Goal: Information Seeking & Learning: Learn about a topic

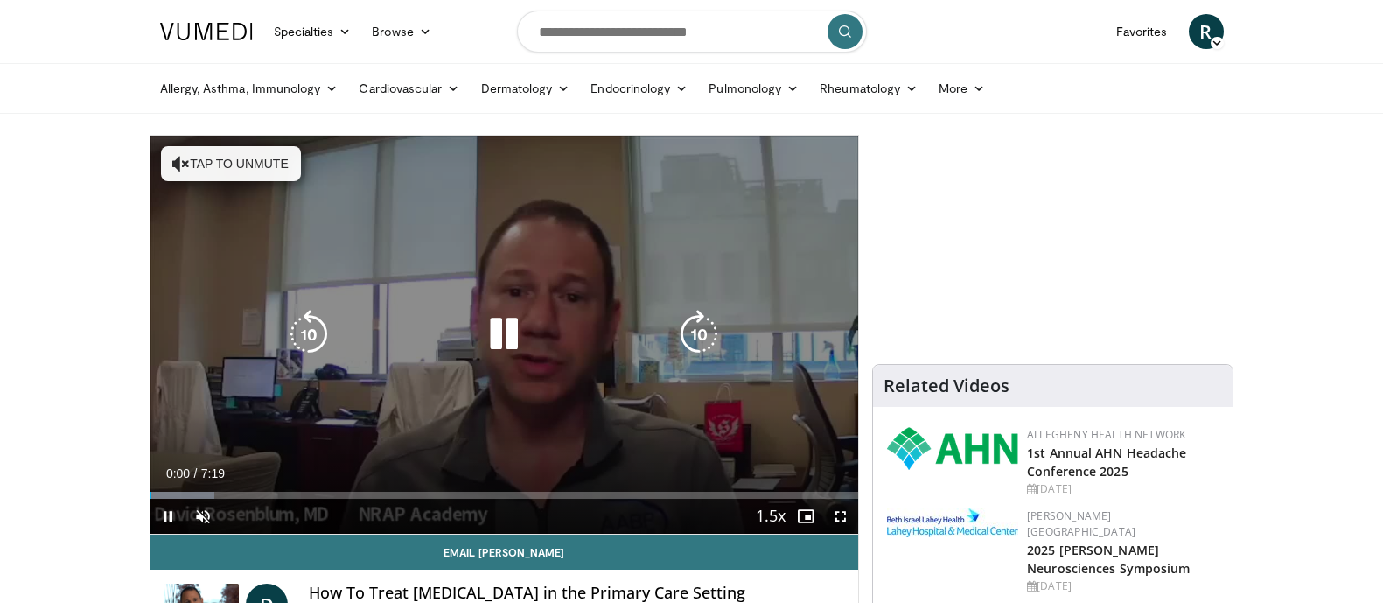
click at [252, 169] on button "Tap to unmute" at bounding box center [231, 163] width 140 height 35
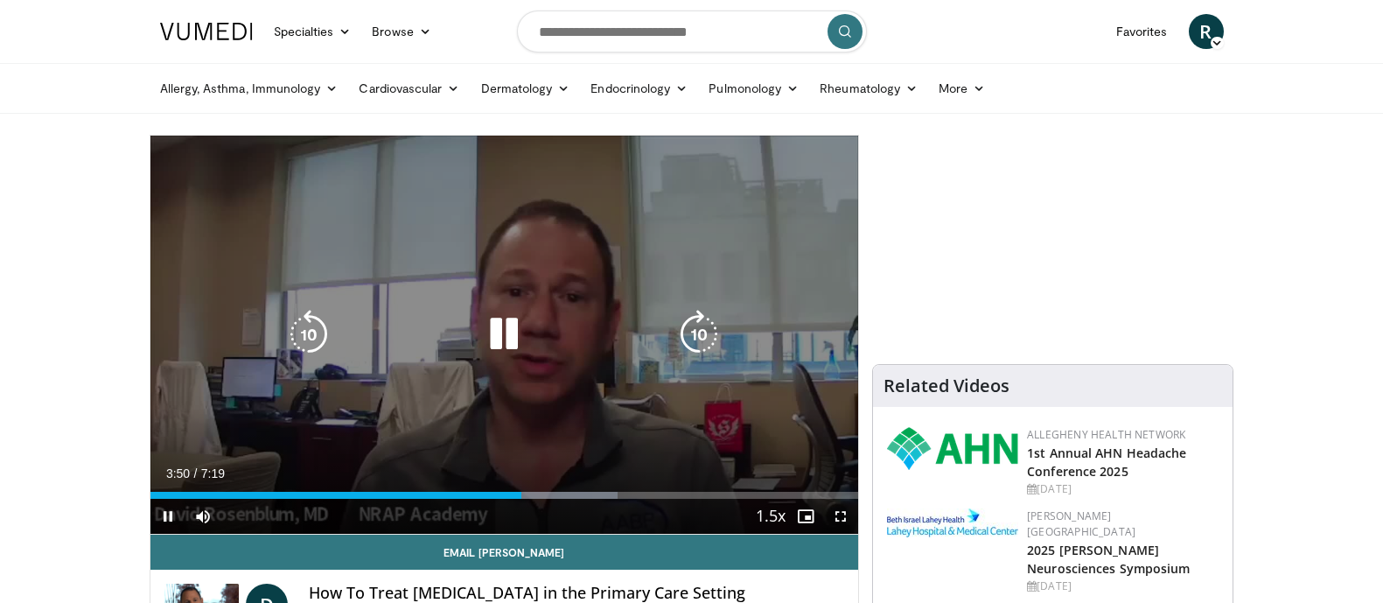
click at [316, 331] on icon "Video Player" at bounding box center [308, 334] width 49 height 49
click at [322, 326] on icon "Video Player" at bounding box center [308, 334] width 49 height 49
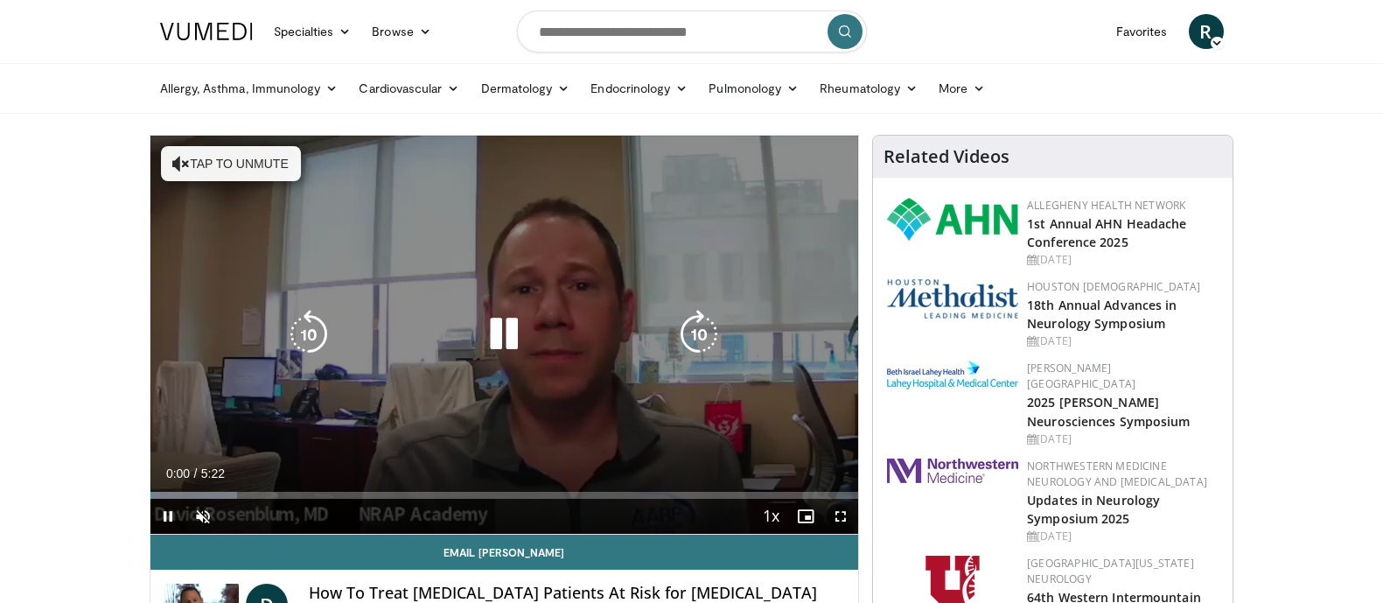
click at [225, 143] on div "10 seconds Tap to unmute" at bounding box center [504, 335] width 708 height 398
click at [287, 163] on button "Tap to unmute" at bounding box center [231, 163] width 140 height 35
click at [510, 326] on icon "Video Player" at bounding box center [503, 334] width 49 height 49
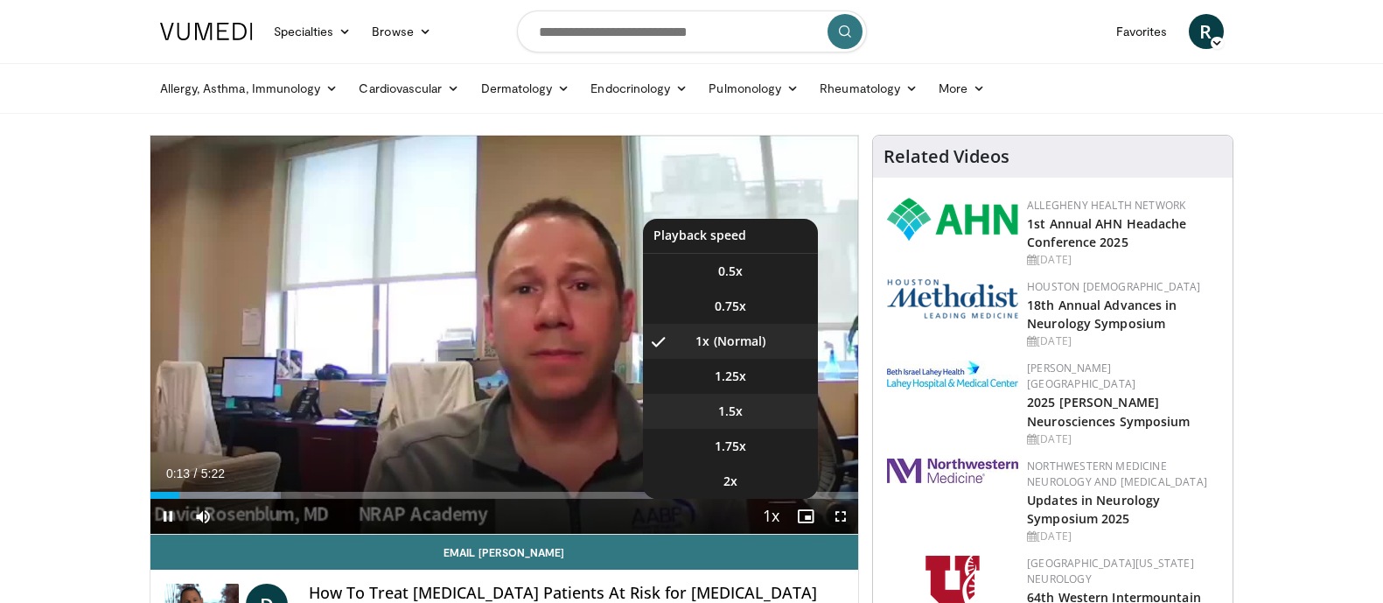
click at [737, 417] on span "1.5x" at bounding box center [730, 410] width 24 height 17
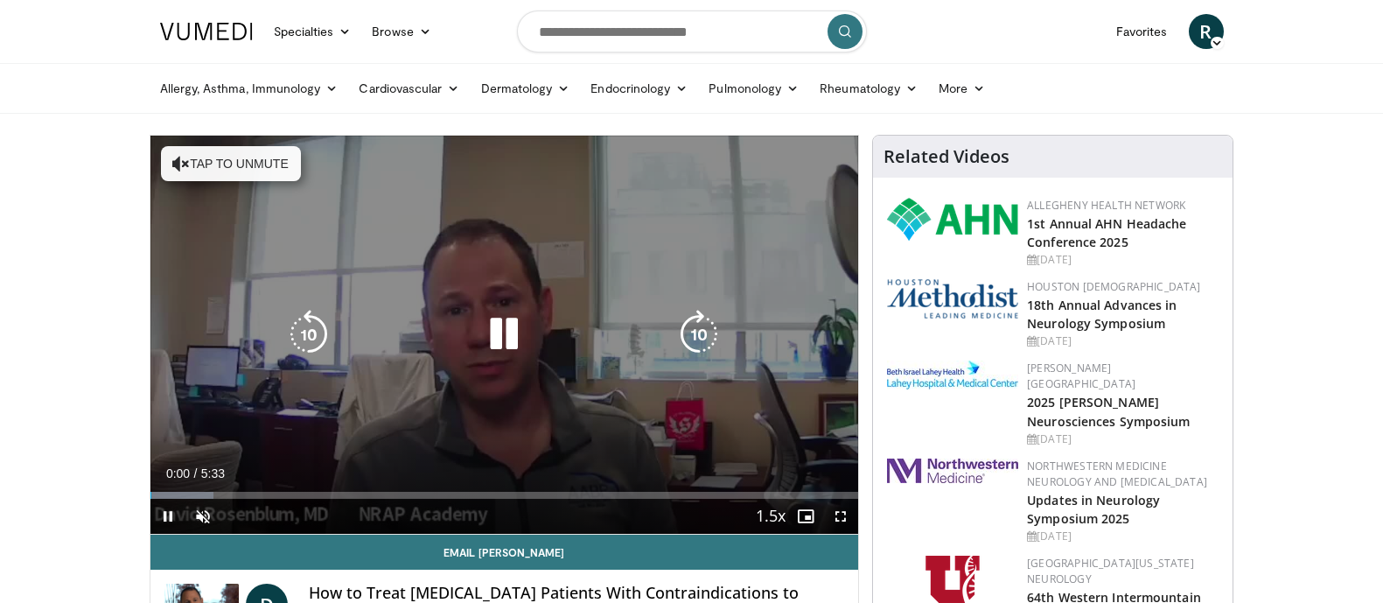
click at [223, 168] on button "Tap to unmute" at bounding box center [231, 163] width 140 height 35
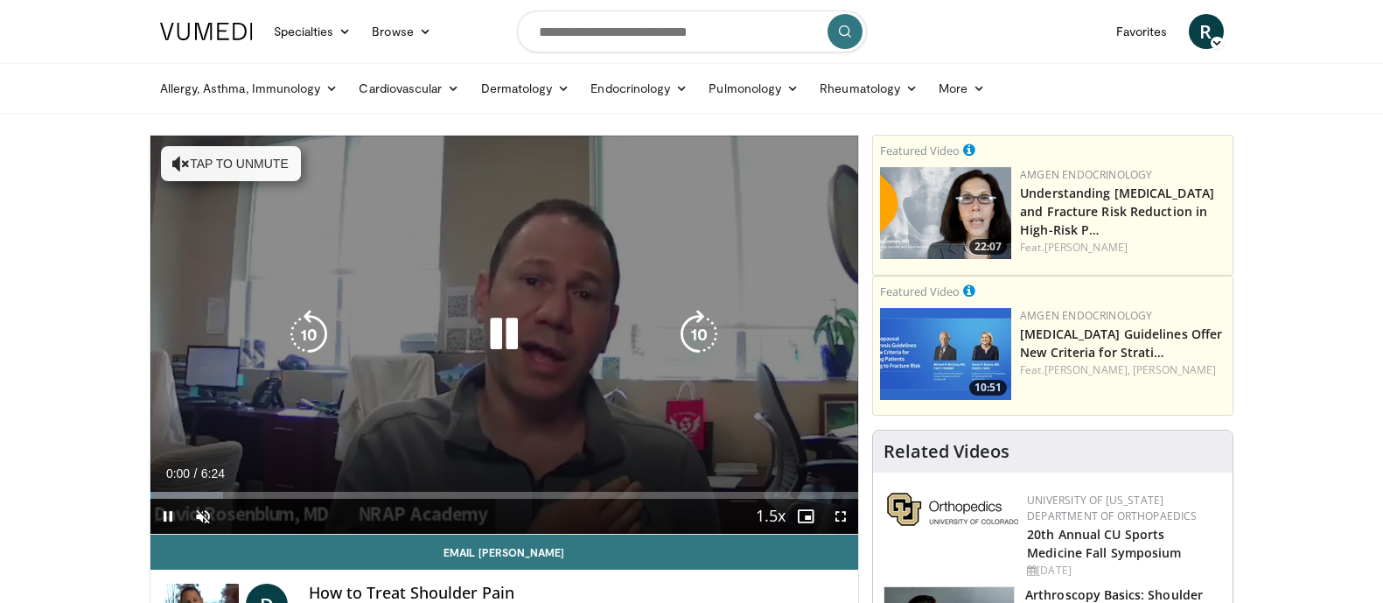
click at [210, 161] on button "Tap to unmute" at bounding box center [231, 163] width 140 height 35
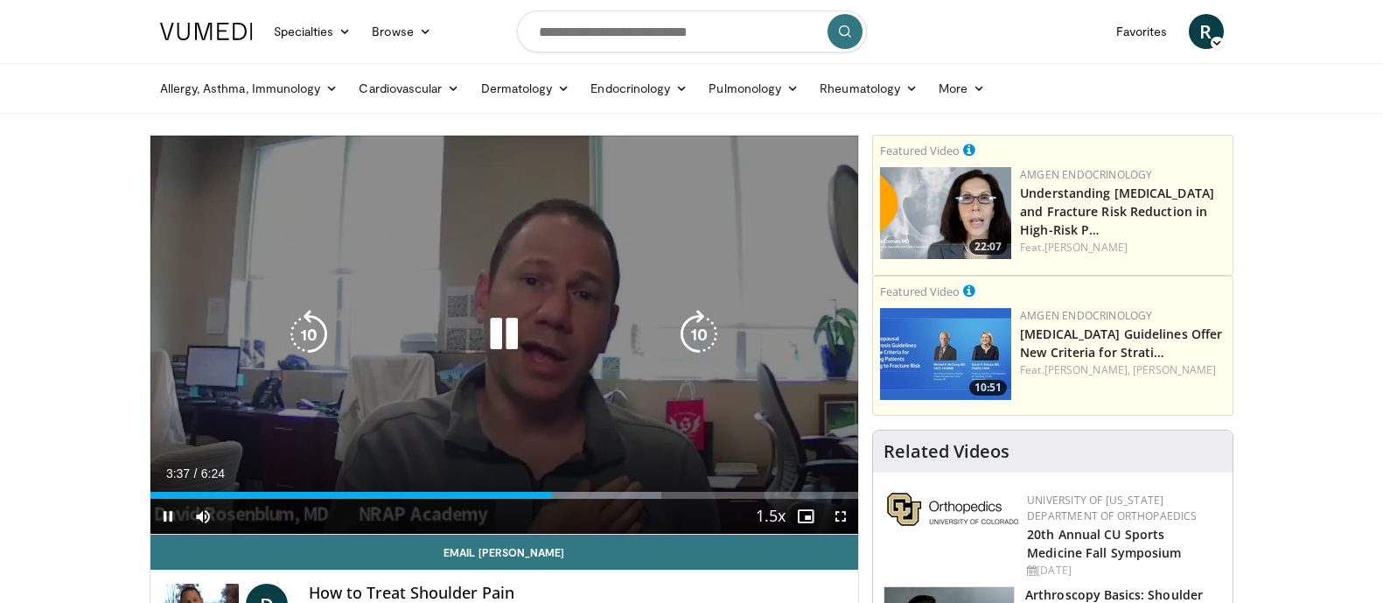
click at [318, 346] on icon "Video Player" at bounding box center [308, 334] width 49 height 49
click at [317, 345] on icon "Video Player" at bounding box center [308, 334] width 49 height 49
click at [316, 345] on icon "Video Player" at bounding box center [308, 334] width 49 height 49
click at [304, 339] on icon "Video Player" at bounding box center [308, 334] width 49 height 49
click at [306, 339] on icon "Video Player" at bounding box center [308, 334] width 49 height 49
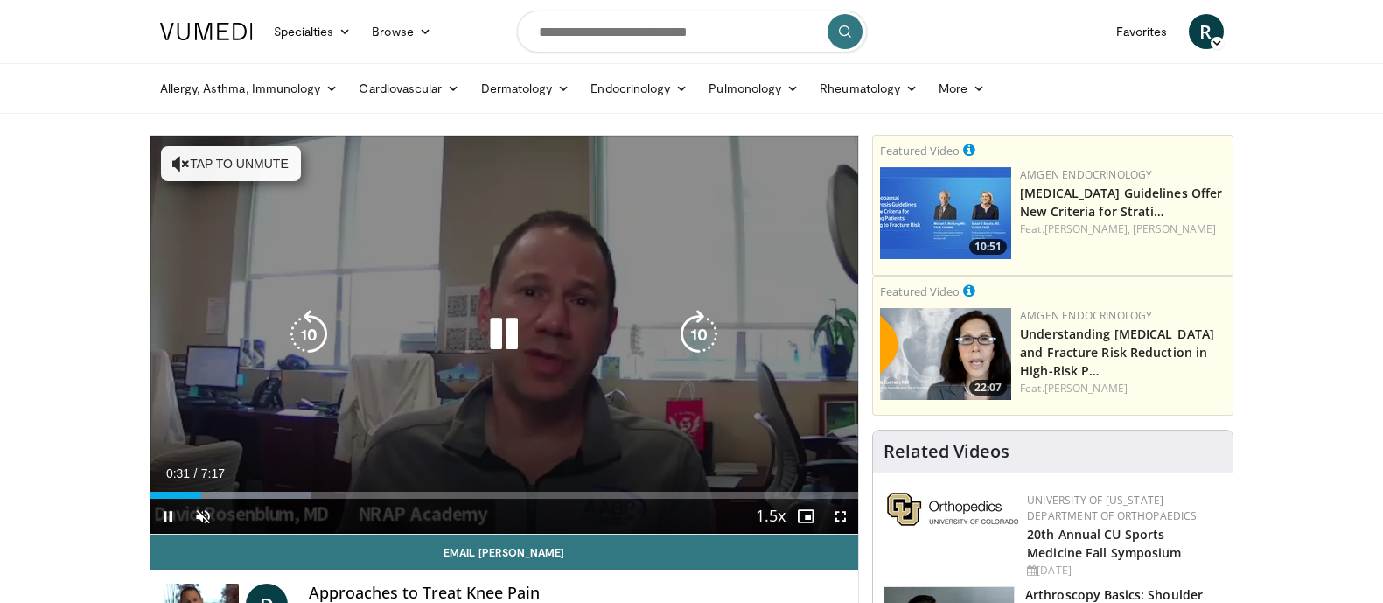
click at [216, 148] on div "10 seconds Tap to unmute" at bounding box center [504, 335] width 708 height 398
click at [216, 164] on button "Tap to unmute" at bounding box center [231, 163] width 140 height 35
click at [261, 170] on div "10 seconds Tap to unmute" at bounding box center [504, 335] width 708 height 398
